Goal: Task Accomplishment & Management: Manage account settings

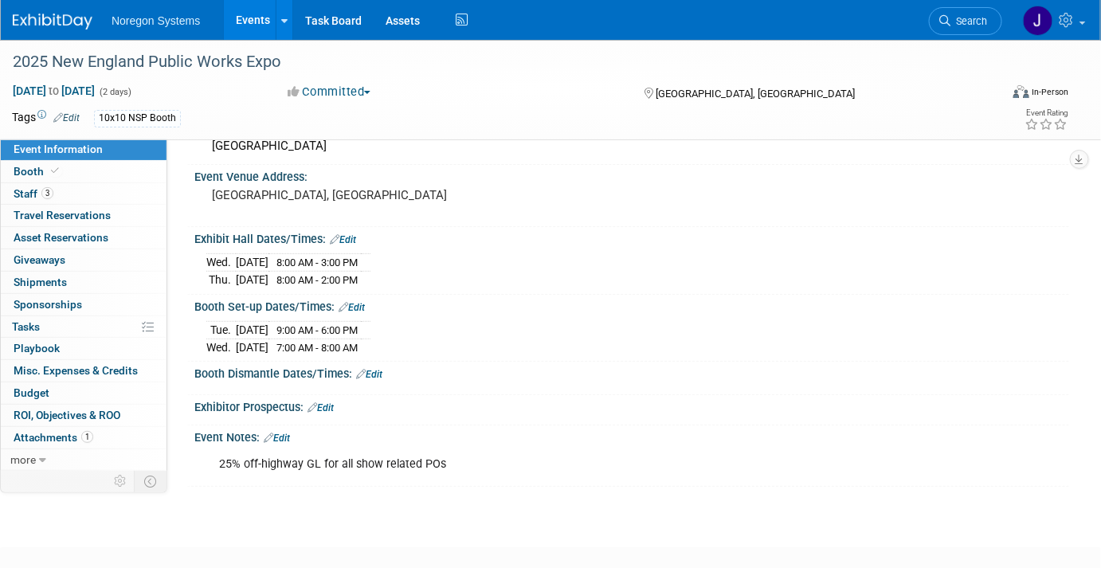
click at [80, 21] on img at bounding box center [53, 22] width 80 height 16
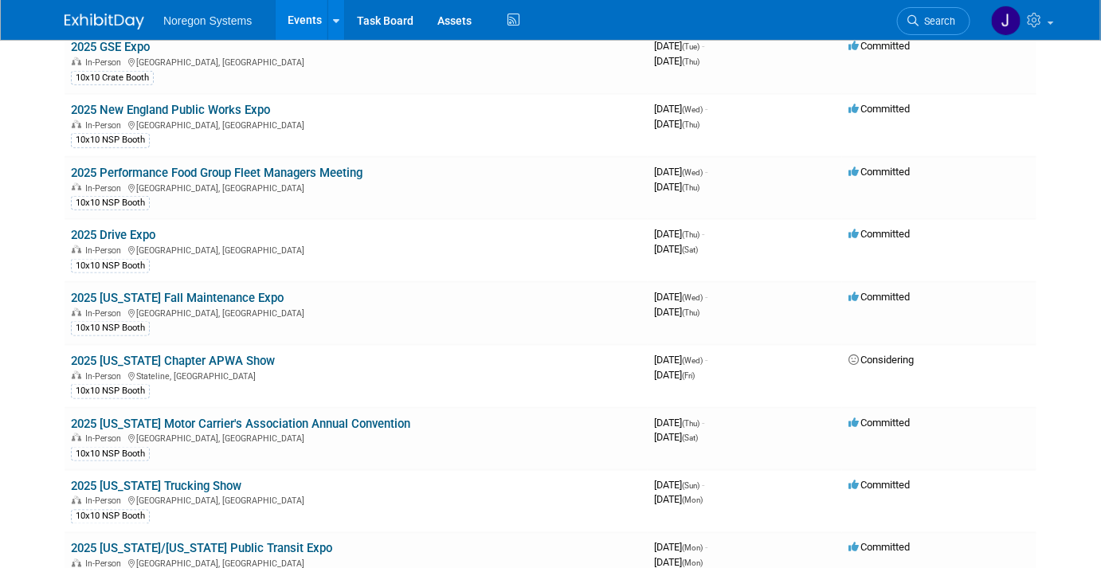
scroll to position [526, 0]
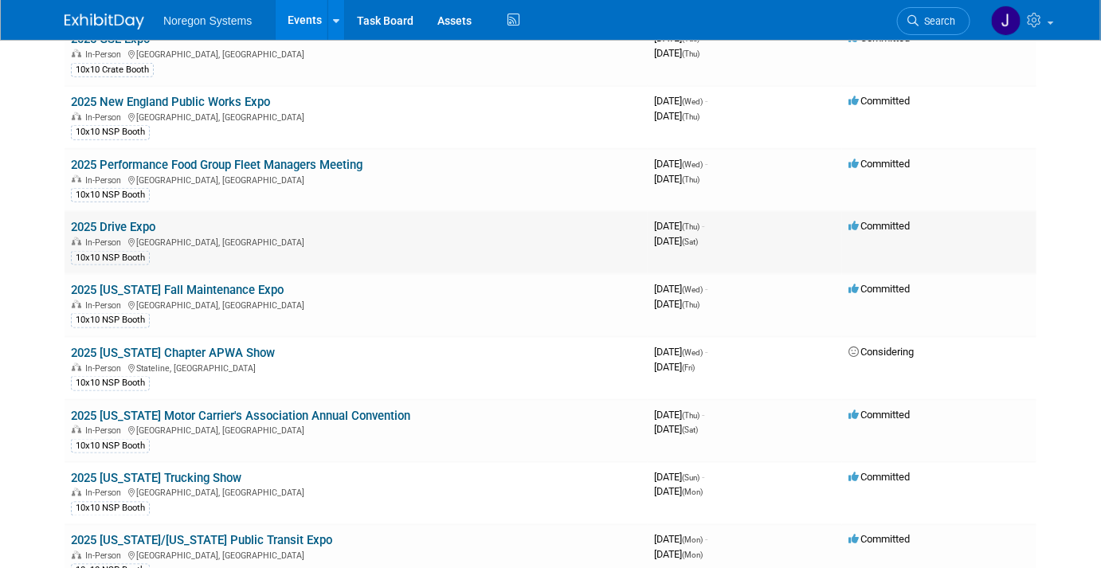
click at [142, 221] on link "2025 Drive Expo" at bounding box center [113, 227] width 84 height 14
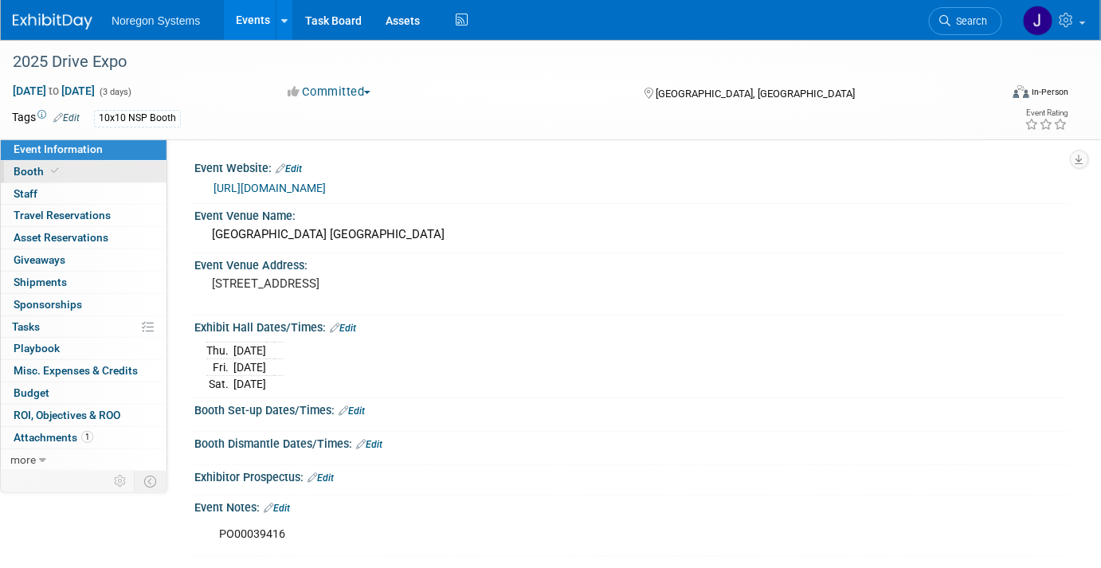
click at [91, 167] on link "Booth" at bounding box center [84, 172] width 166 height 22
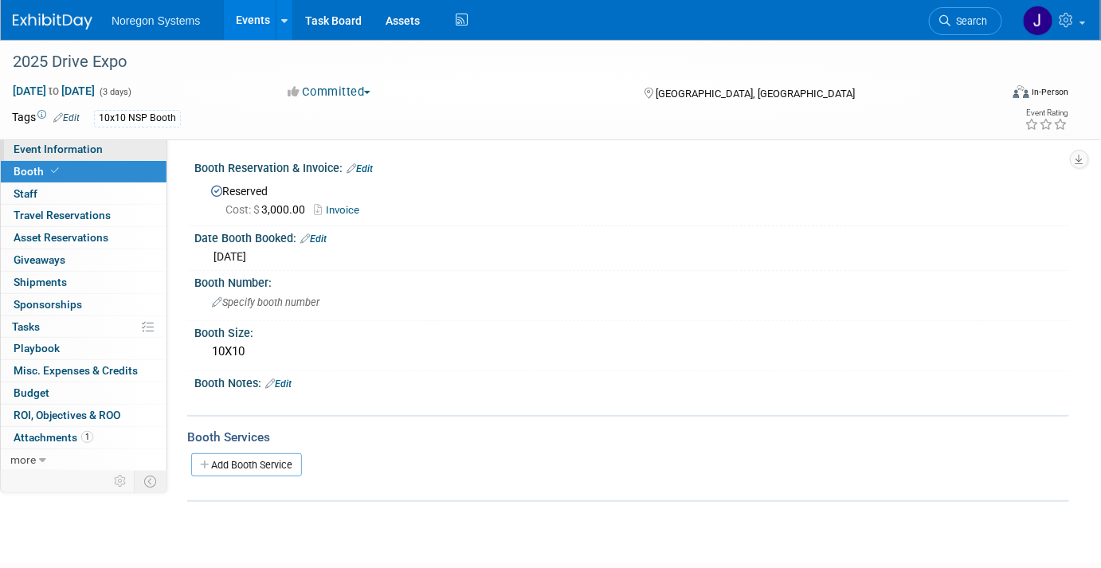
click at [124, 146] on link "Event Information" at bounding box center [84, 150] width 166 height 22
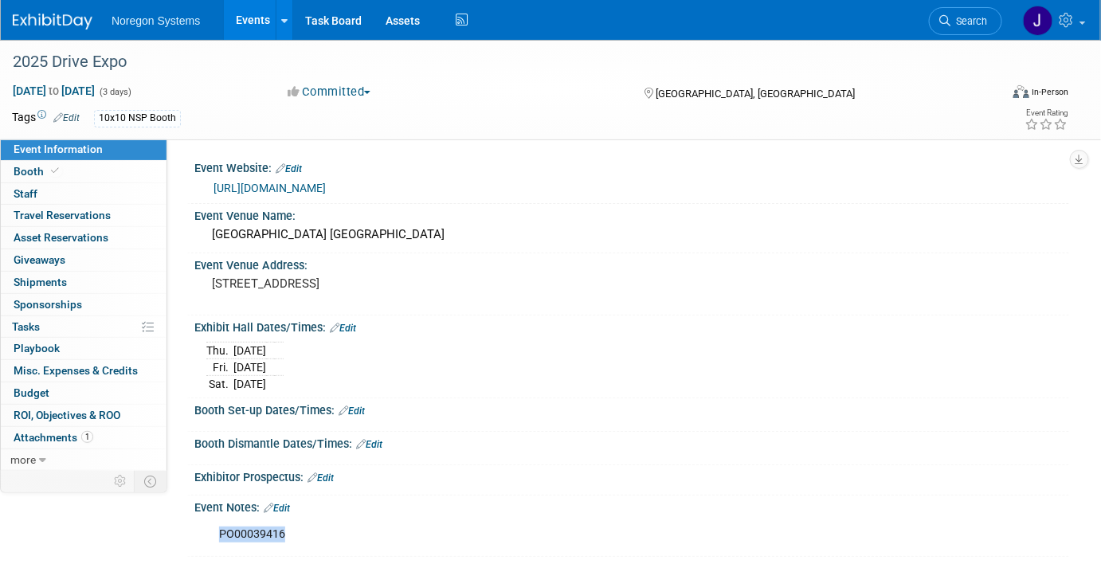
drag, startPoint x: 295, startPoint y: 529, endPoint x: 220, endPoint y: 535, distance: 75.1
click at [220, 535] on div "PO00039416" at bounding box center [554, 535] width 692 height 32
copy div "PO00039416"
click at [281, 503] on link "Edit" at bounding box center [277, 508] width 26 height 11
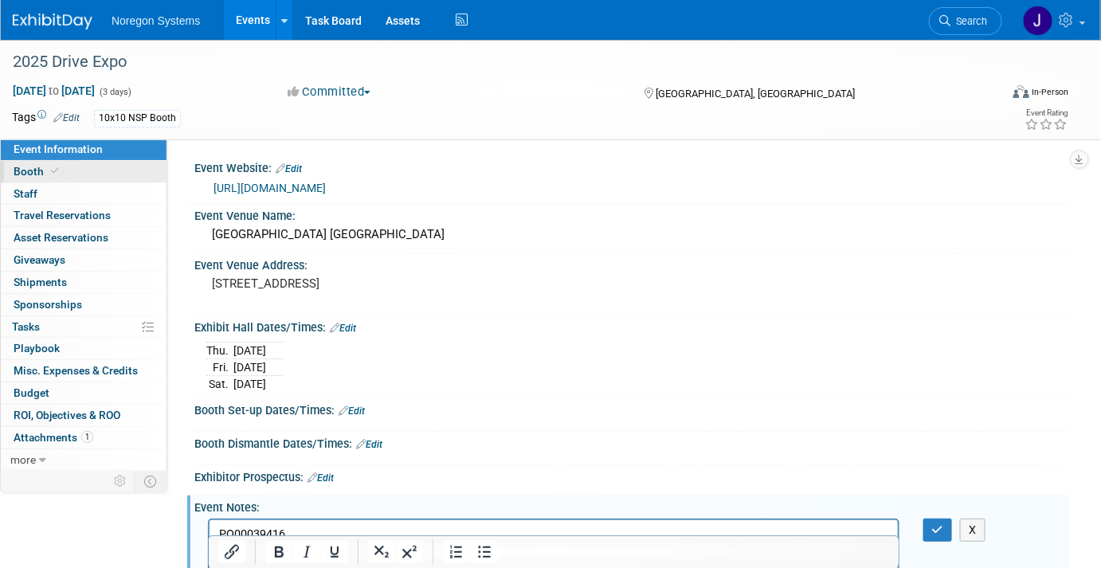
click at [69, 175] on link "Booth" at bounding box center [84, 172] width 166 height 22
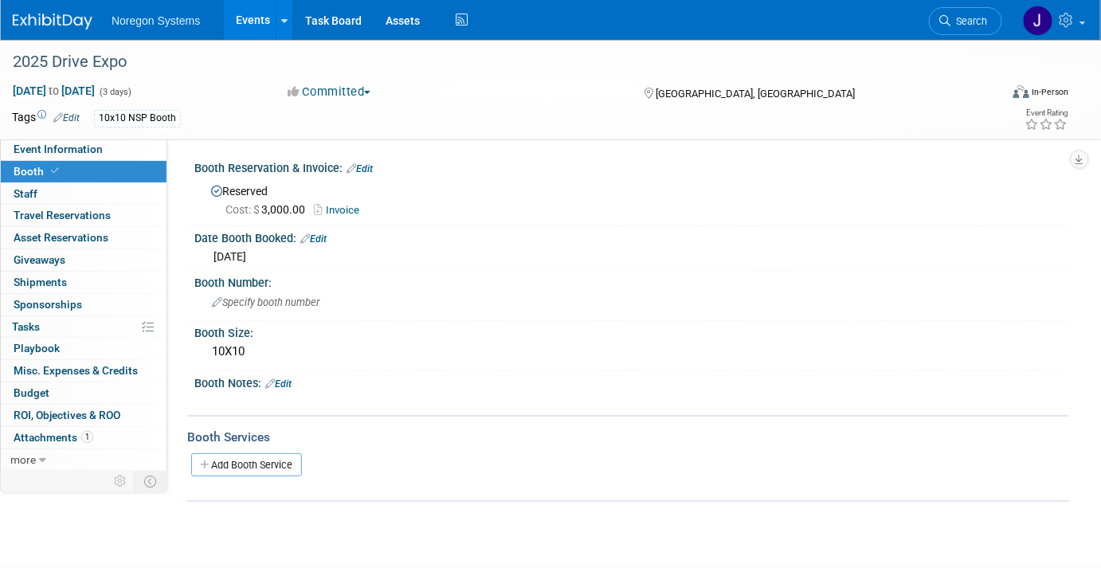
click at [370, 168] on link "Edit" at bounding box center [360, 168] width 26 height 11
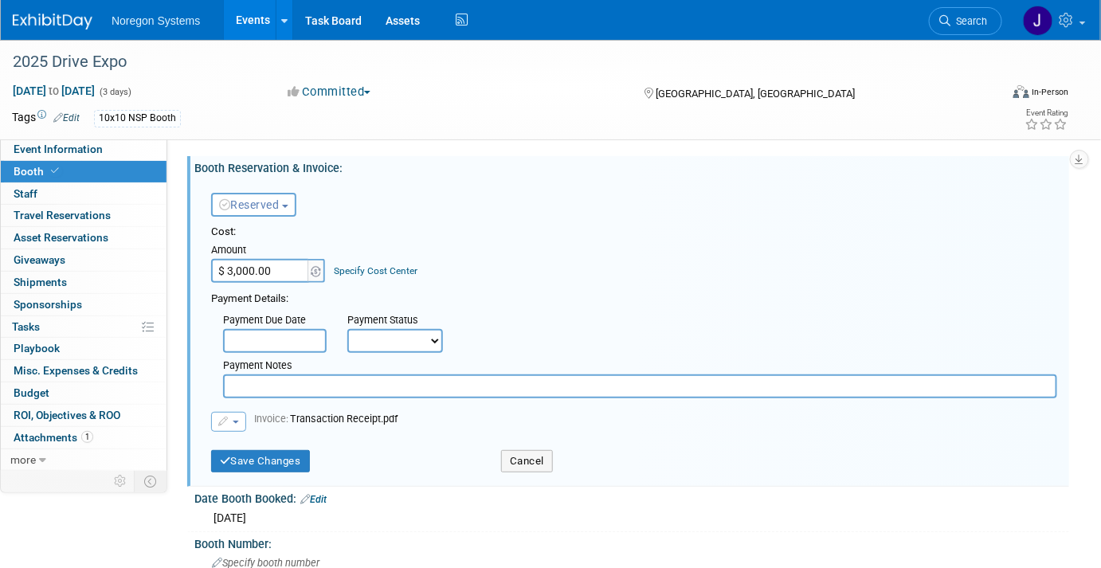
click at [295, 391] on input "text" at bounding box center [640, 386] width 834 height 24
paste input "PO00039416"
type input "PO00039416"
click at [278, 465] on button "Save Changes" at bounding box center [260, 461] width 99 height 22
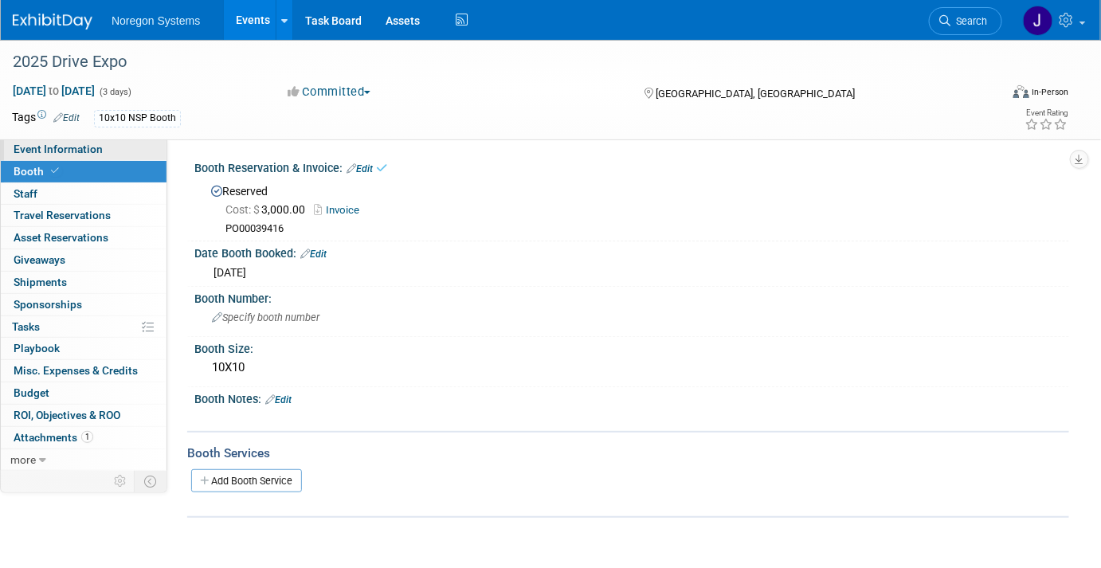
click at [100, 157] on link "Event Information" at bounding box center [84, 150] width 166 height 22
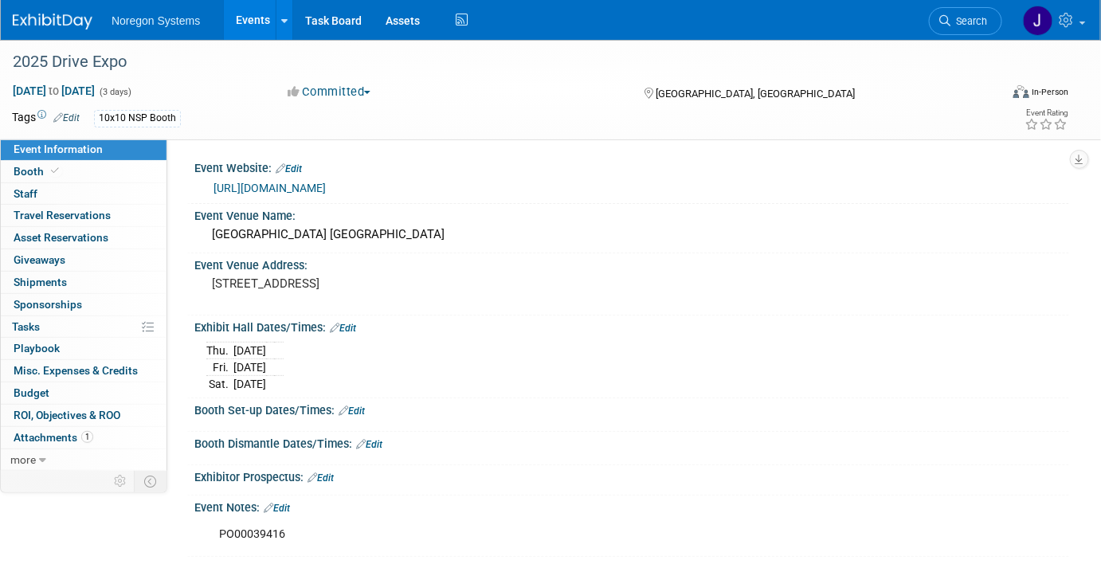
click at [288, 503] on link "Edit" at bounding box center [277, 508] width 26 height 11
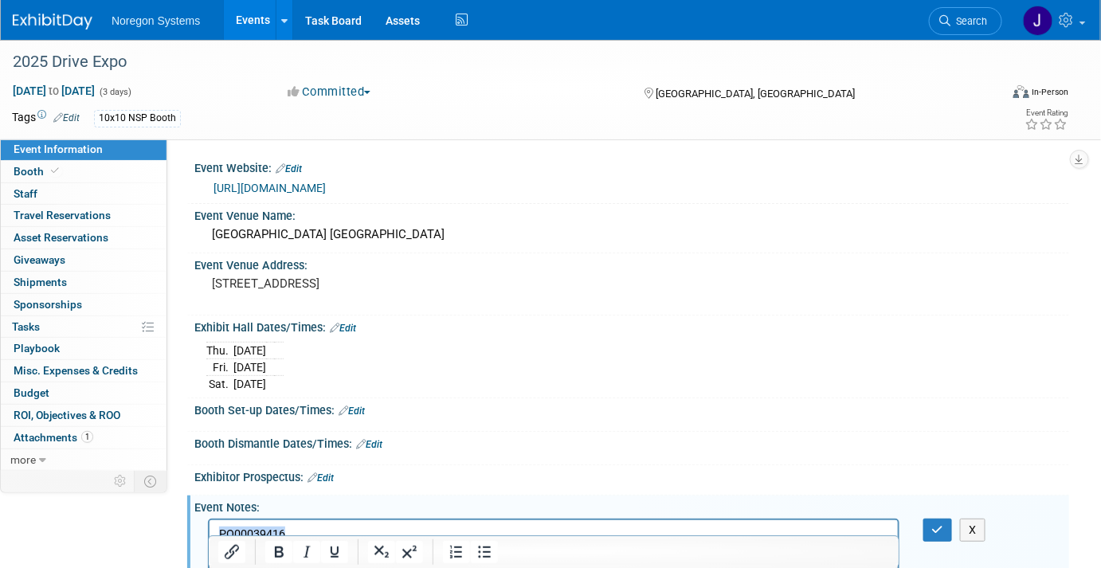
drag, startPoint x: 366, startPoint y: 530, endPoint x: 152, endPoint y: 519, distance: 213.8
click at [209, 519] on html "PO00039416" at bounding box center [553, 530] width 688 height 22
click at [942, 526] on icon "button" at bounding box center [938, 529] width 12 height 11
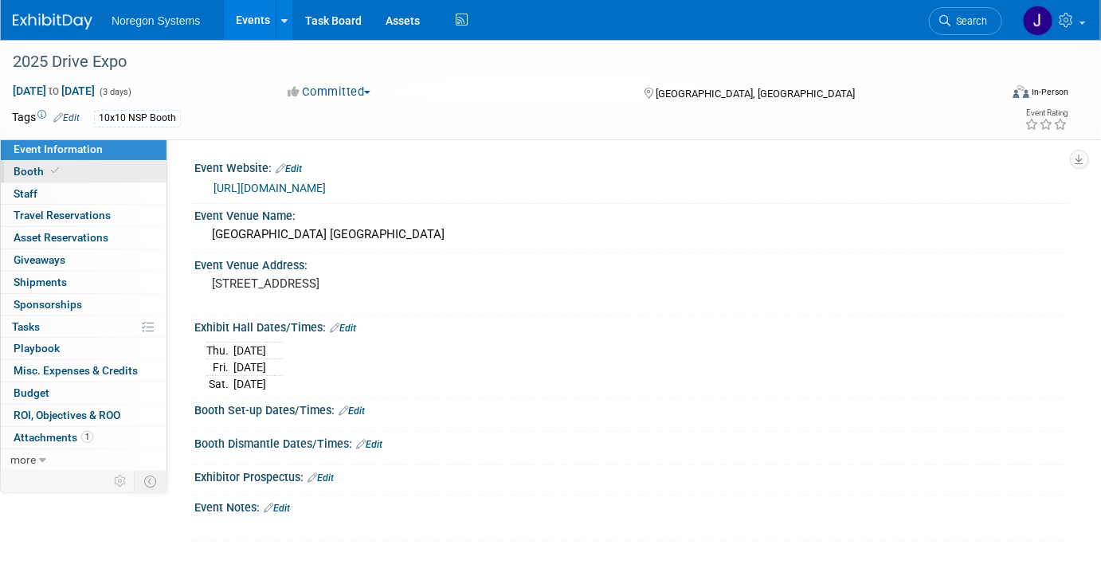
click at [128, 169] on link "Booth" at bounding box center [84, 172] width 166 height 22
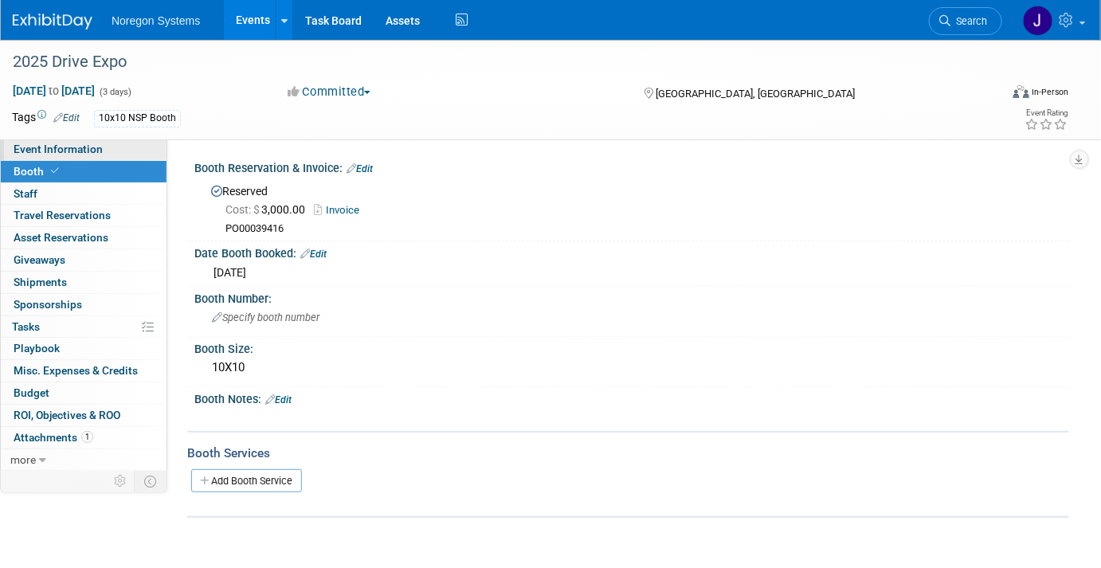
click at [118, 144] on link "Event Information" at bounding box center [84, 150] width 166 height 22
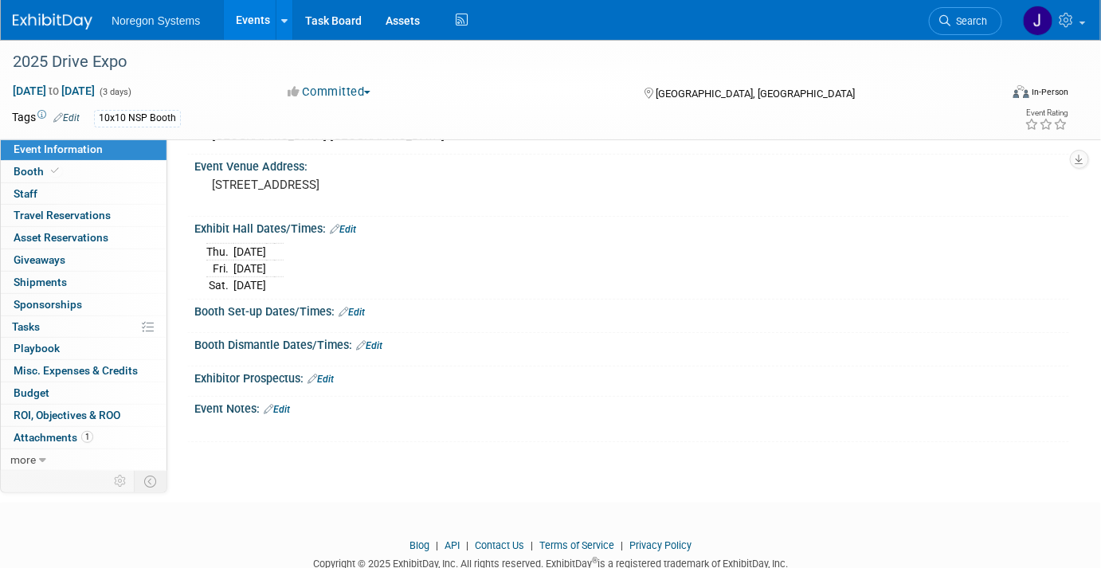
scroll to position [106, 0]
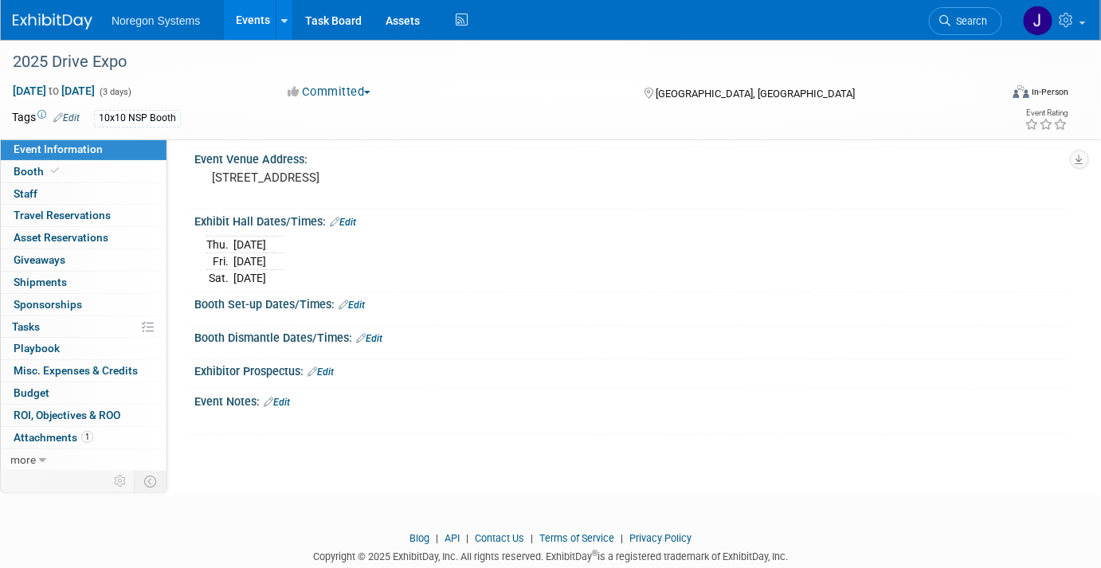
click at [288, 403] on link "Edit" at bounding box center [277, 402] width 26 height 11
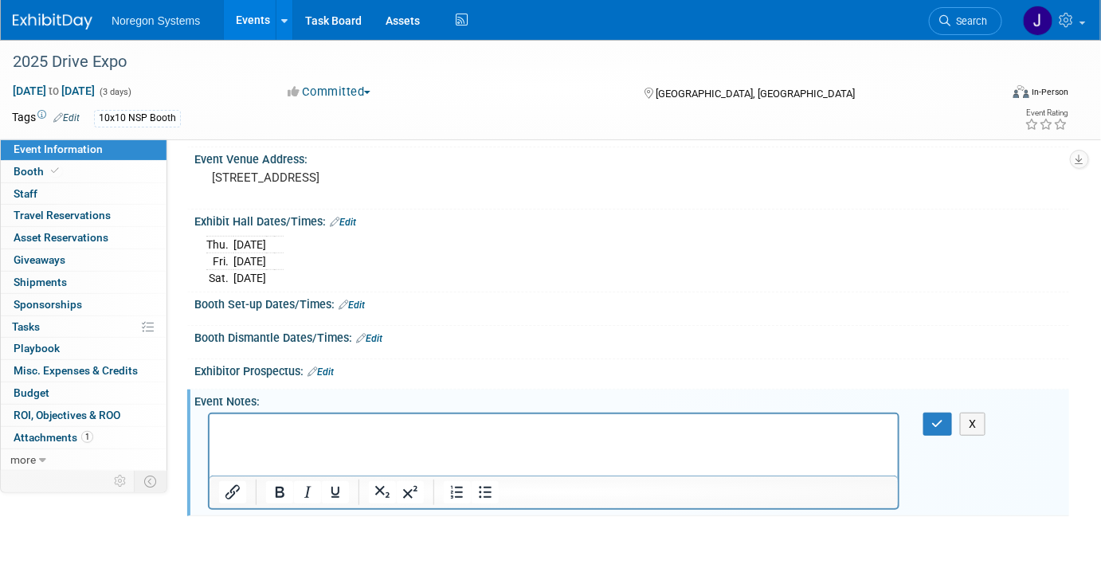
scroll to position [0, 0]
drag, startPoint x: 152, startPoint y: 65, endPoint x: 0, endPoint y: 71, distance: 152.3
click at [0, 71] on div "2025 Drive Expo" at bounding box center [495, 61] width 991 height 43
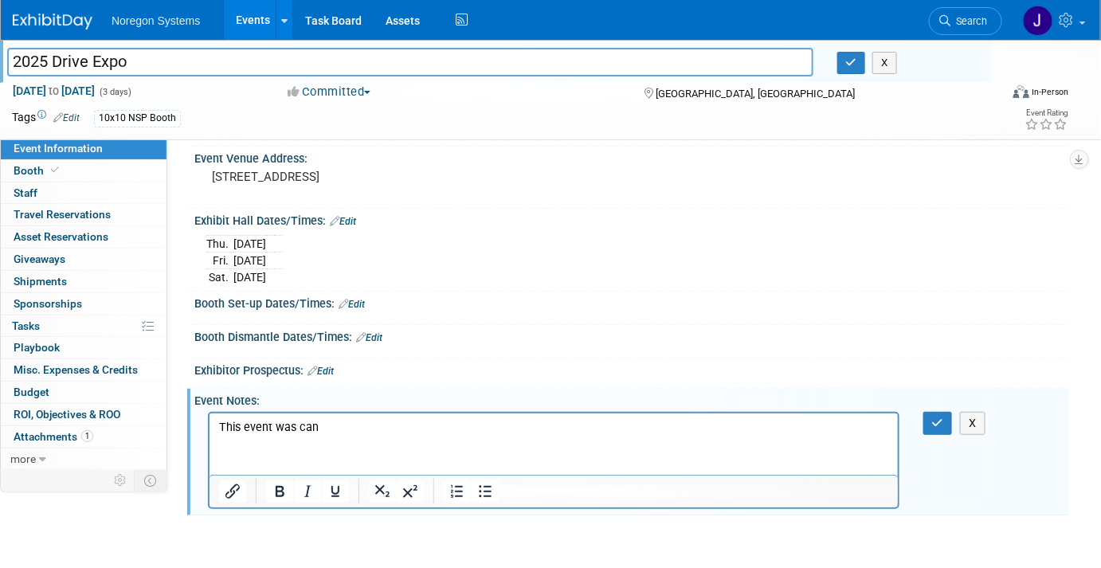
drag, startPoint x: 127, startPoint y: 61, endPoint x: 8, endPoint y: 76, distance: 120.4
click at [8, 76] on div "2025 Drive Expo 2025 Drive Expo X" at bounding box center [499, 64] width 984 height 25
click at [335, 435] on html "This event was can" at bounding box center [553, 424] width 688 height 22
drag, startPoint x: 337, startPoint y: 433, endPoint x: 329, endPoint y: 424, distance: 12.4
drag, startPoint x: 329, startPoint y: 424, endPoint x: 341, endPoint y: 425, distance: 12.0
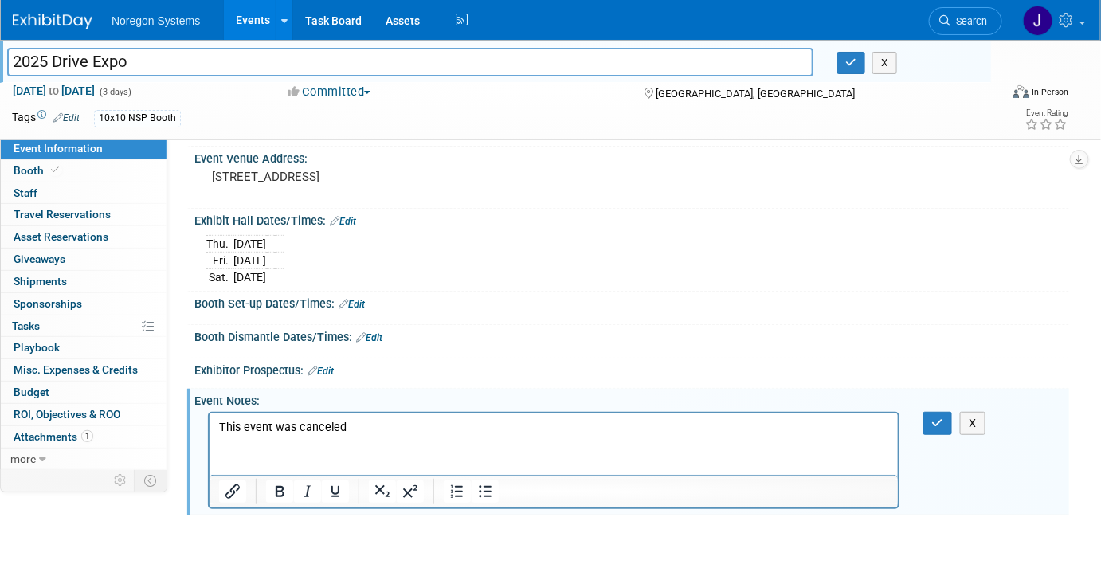
click at [341, 425] on p "This event was canceled" at bounding box center [553, 427] width 670 height 16
click at [332, 422] on p "This event was canceled" at bounding box center [553, 427] width 670 height 16
click at [329, 430] on p "This event was canceed" at bounding box center [553, 427] width 670 height 16
click at [331, 425] on p "This event was canceled" at bounding box center [553, 427] width 670 height 16
click at [353, 89] on button "Committed" at bounding box center [329, 92] width 95 height 17
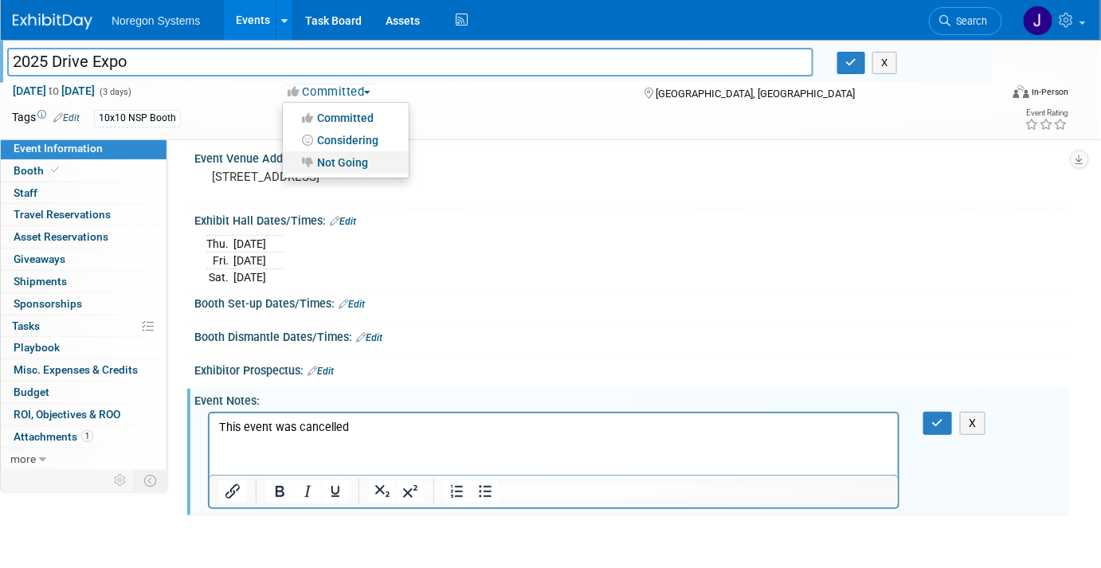
click at [366, 157] on link "Not Going" at bounding box center [346, 162] width 126 height 22
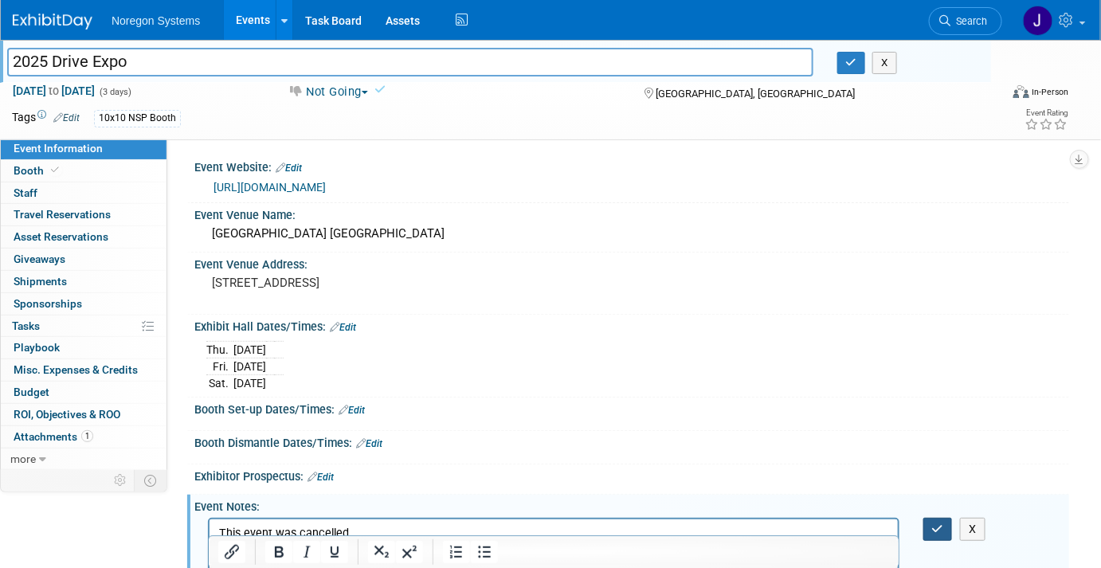
click at [935, 523] on icon "button" at bounding box center [938, 528] width 12 height 11
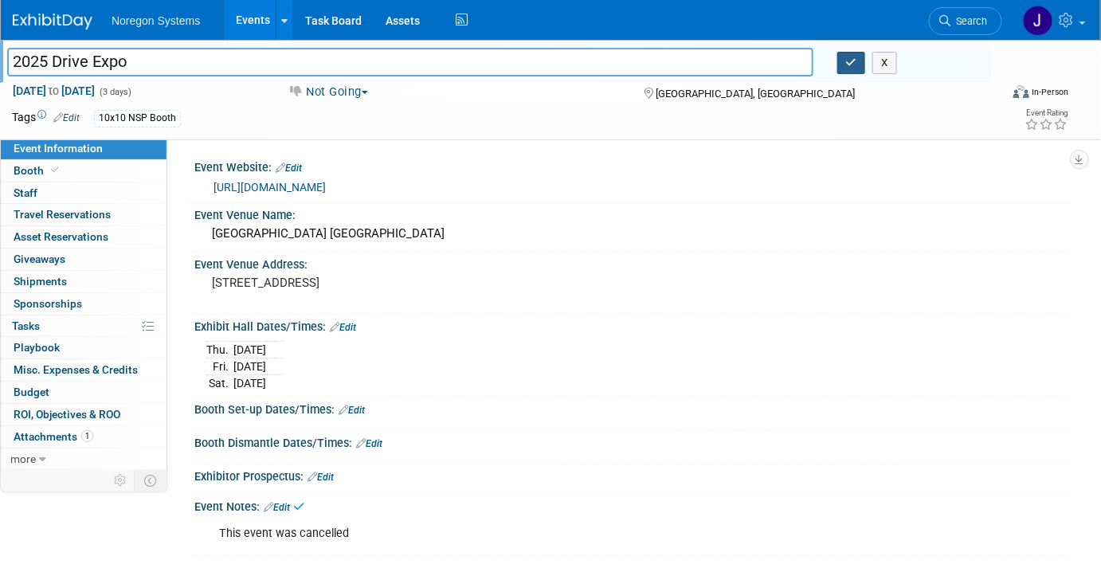
click at [848, 66] on icon "button" at bounding box center [851, 62] width 11 height 10
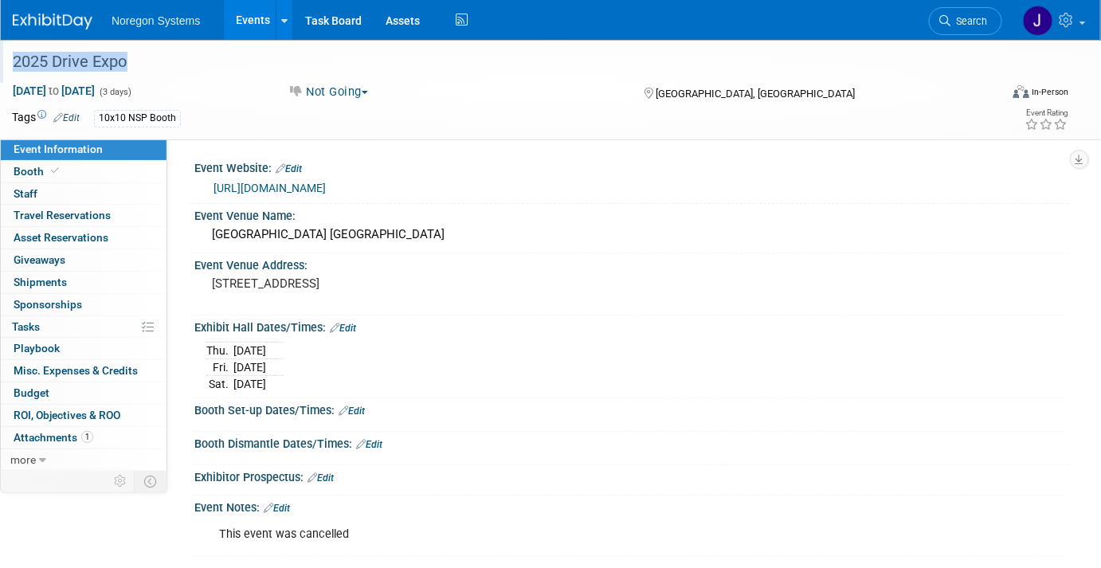
drag, startPoint x: 148, startPoint y: 61, endPoint x: 7, endPoint y: 61, distance: 141.0
click at [7, 61] on div "2025 Drive Expo" at bounding box center [493, 62] width 972 height 29
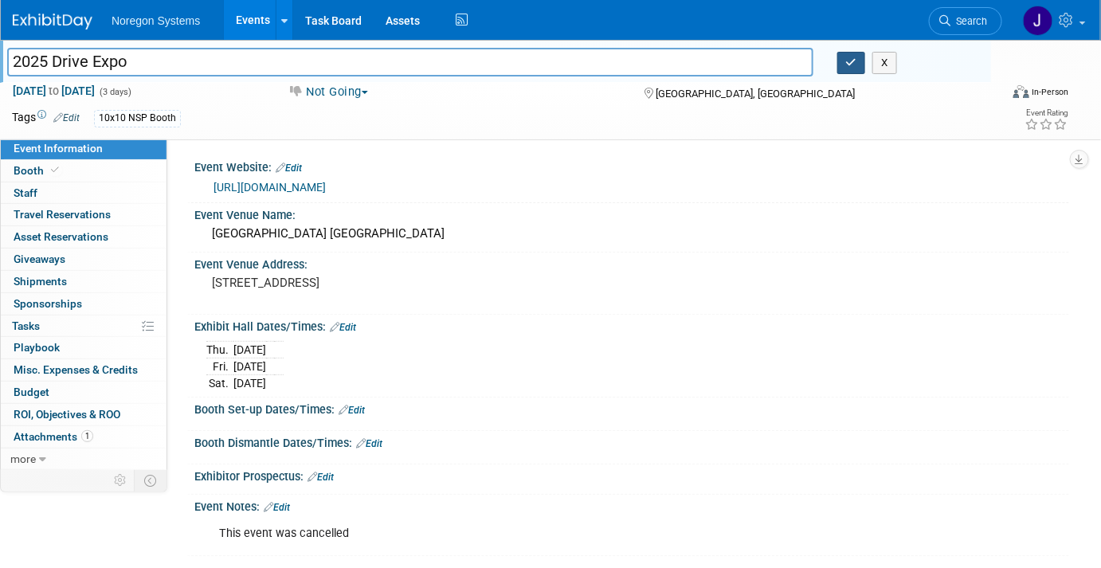
click at [853, 64] on icon "button" at bounding box center [851, 62] width 11 height 10
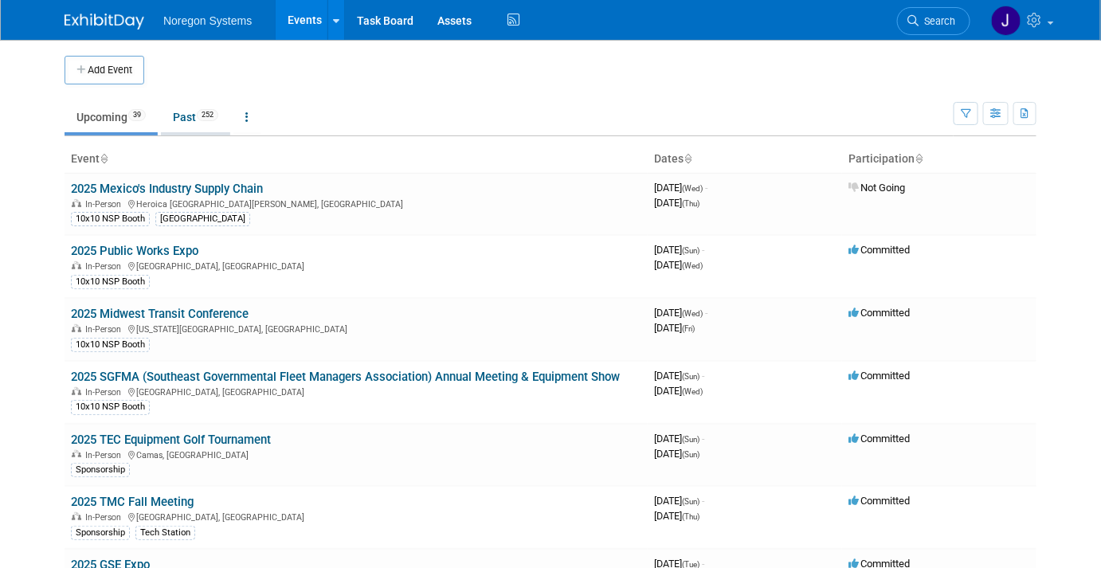
click at [182, 115] on link "Past 252" at bounding box center [195, 117] width 69 height 30
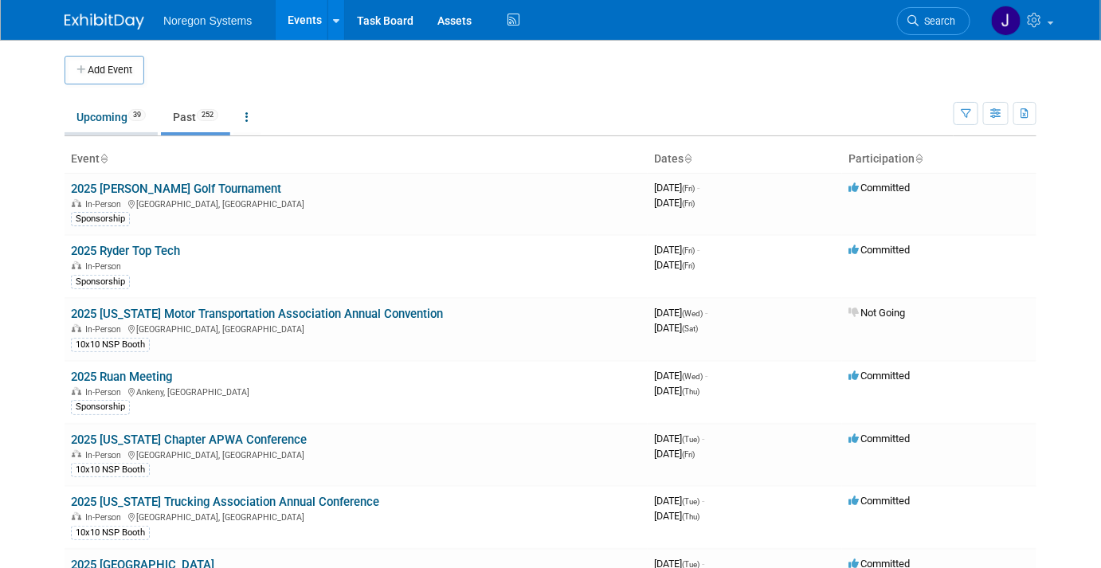
click at [106, 118] on link "Upcoming 39" at bounding box center [111, 117] width 93 height 30
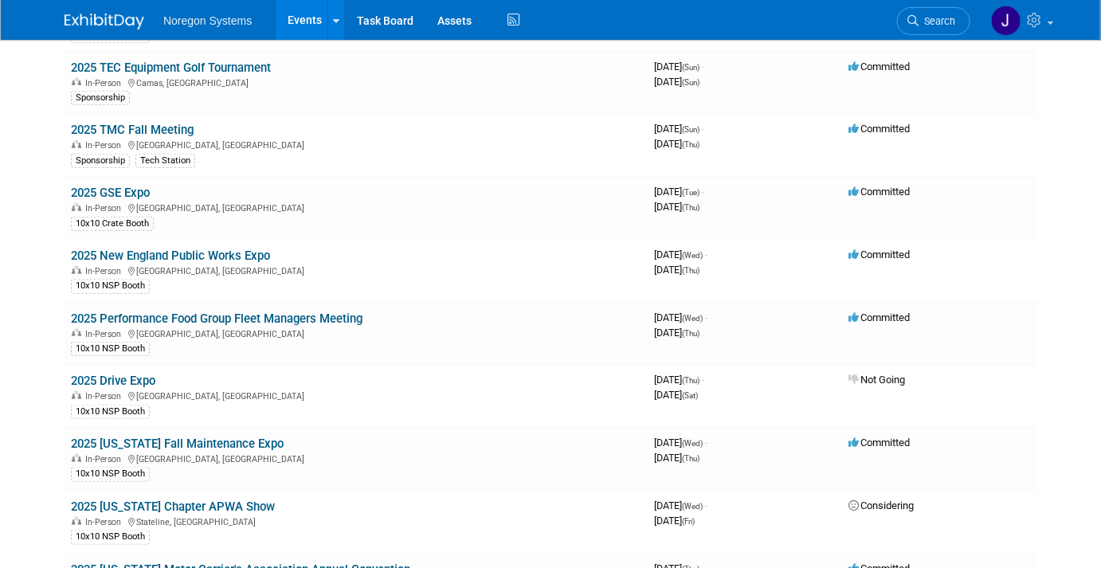
scroll to position [373, 0]
click at [135, 374] on link "2025 Drive Expo" at bounding box center [113, 380] width 84 height 14
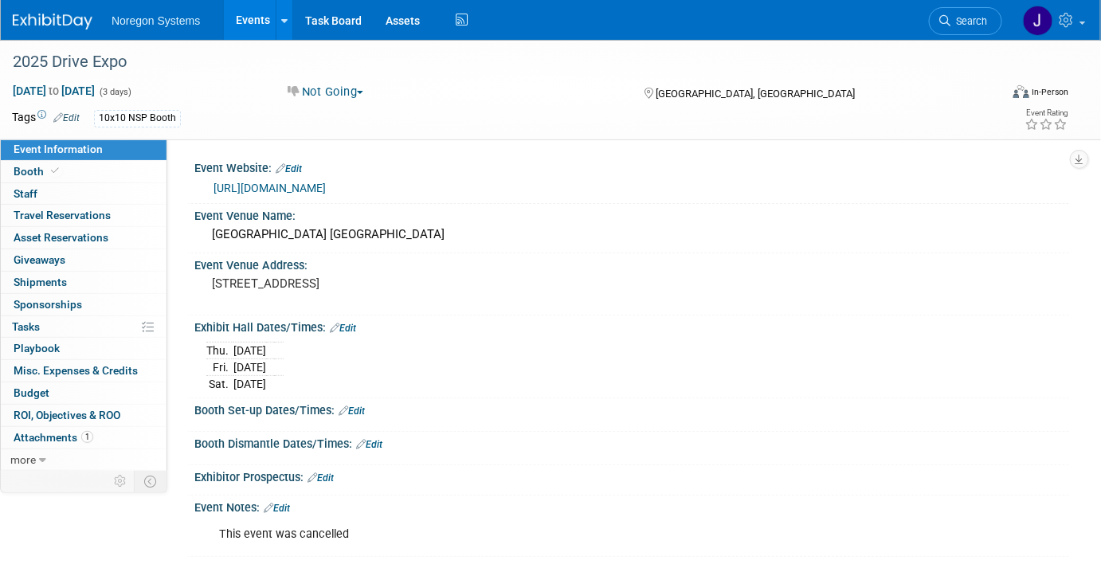
click at [282, 187] on link "https://drive-expo.com/" at bounding box center [270, 188] width 112 height 13
